Goal: Find specific page/section: Find specific page/section

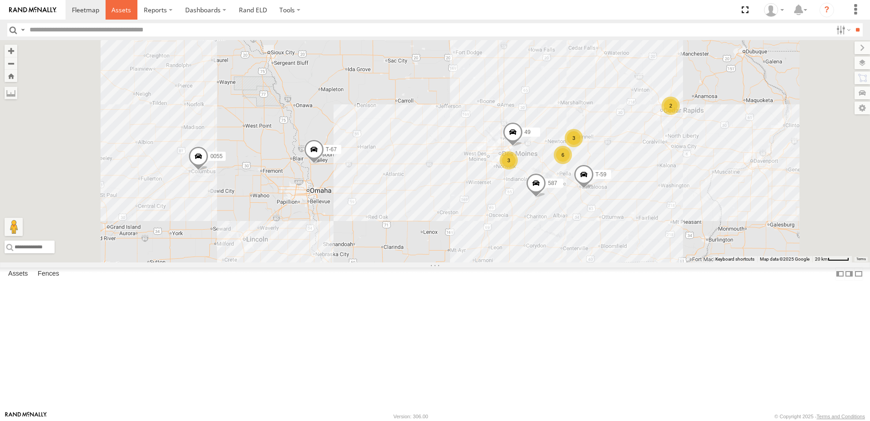
click at [118, 8] on span at bounding box center [122, 9] width 20 height 9
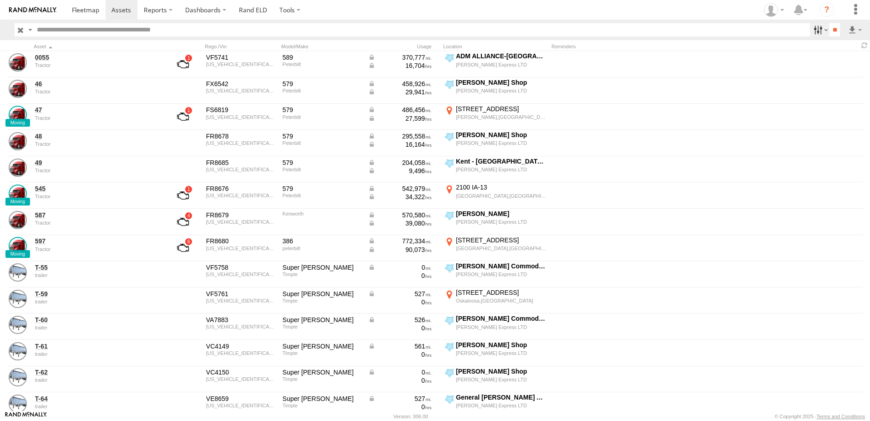
click at [815, 31] on label at bounding box center [820, 29] width 20 height 13
click at [0, 0] on span "Tractor" at bounding box center [0, 0] width 0 height 0
click at [831, 27] on input "**" at bounding box center [835, 29] width 10 height 13
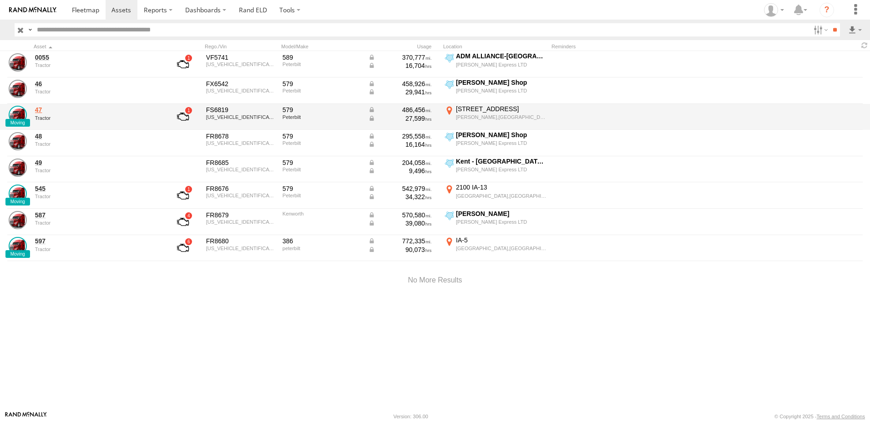
click at [40, 111] on link "47" at bounding box center [97, 110] width 125 height 8
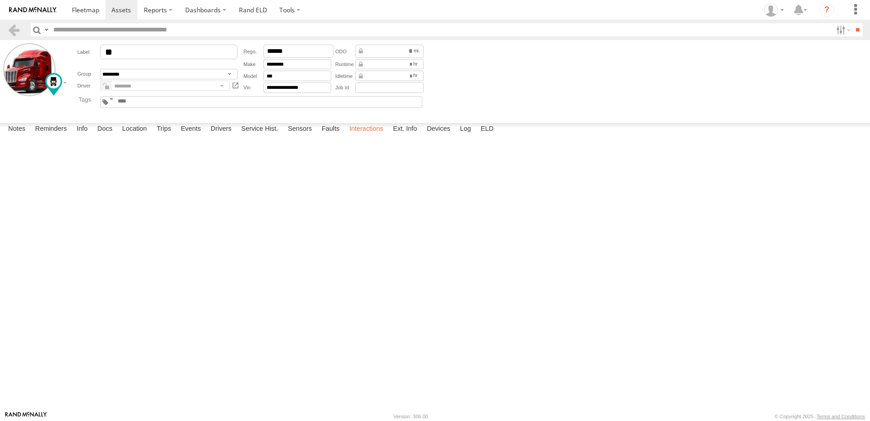
click at [364, 136] on label "Interactions" at bounding box center [366, 129] width 43 height 13
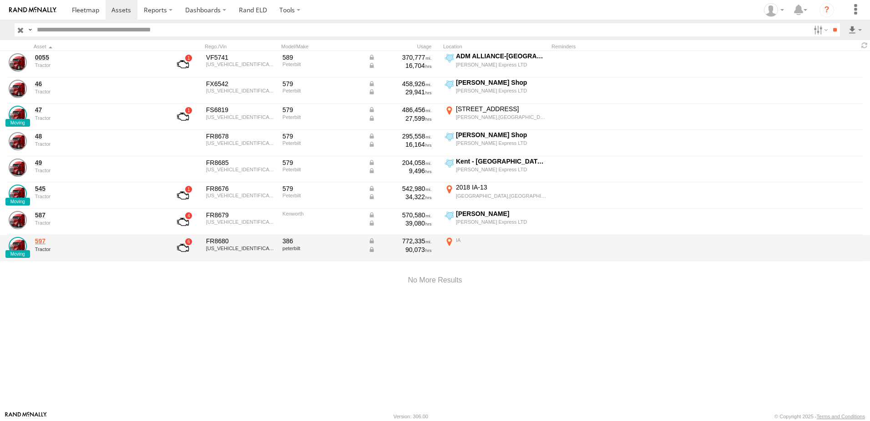
click at [39, 243] on link "597" at bounding box center [97, 241] width 125 height 8
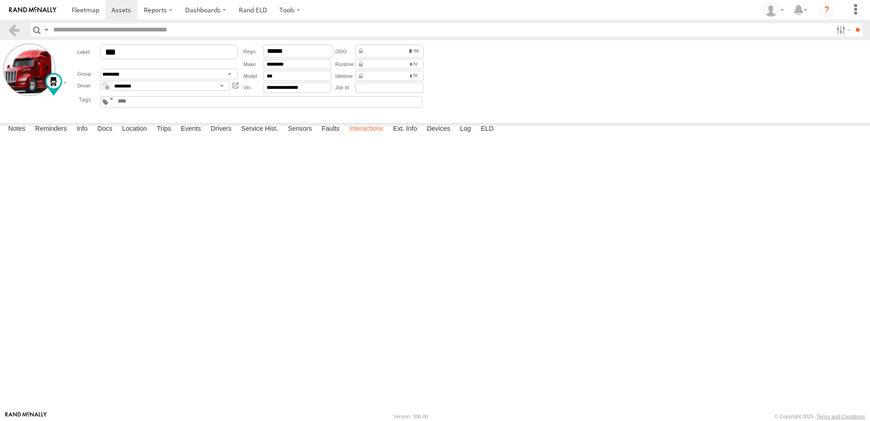
click at [369, 136] on label "Interactions" at bounding box center [366, 129] width 43 height 13
click at [9, 29] on link at bounding box center [13, 29] width 13 height 13
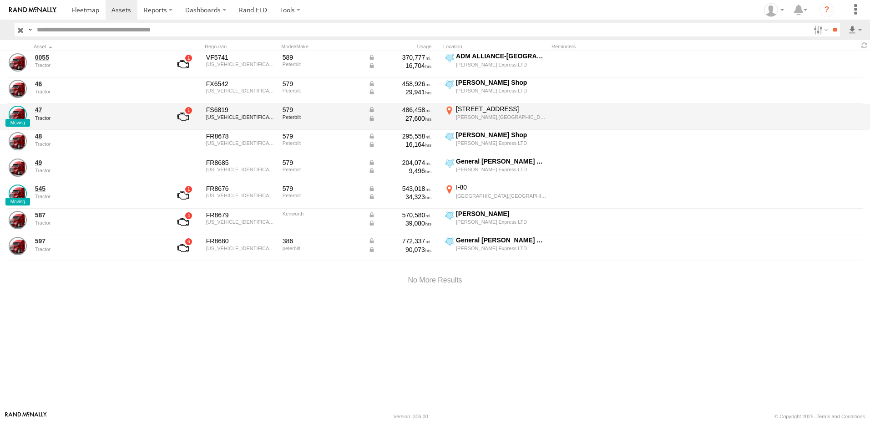
click at [476, 110] on div "[STREET_ADDRESS]" at bounding box center [501, 109] width 91 height 8
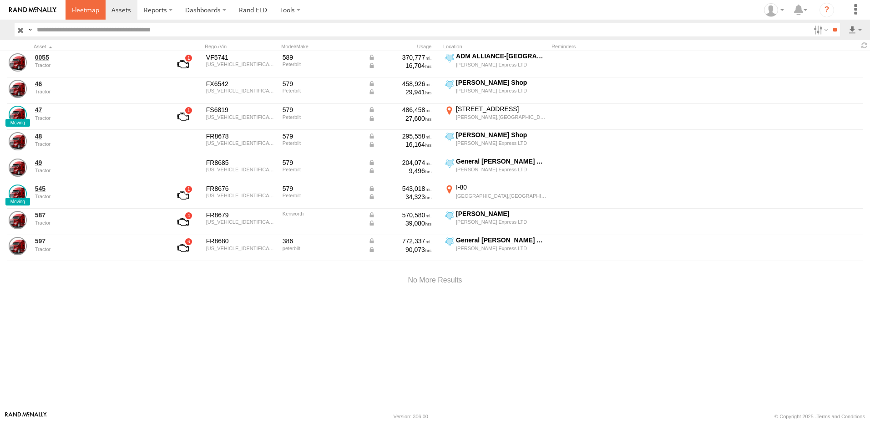
click at [77, 7] on span at bounding box center [85, 9] width 27 height 9
